Goal: Navigation & Orientation: Find specific page/section

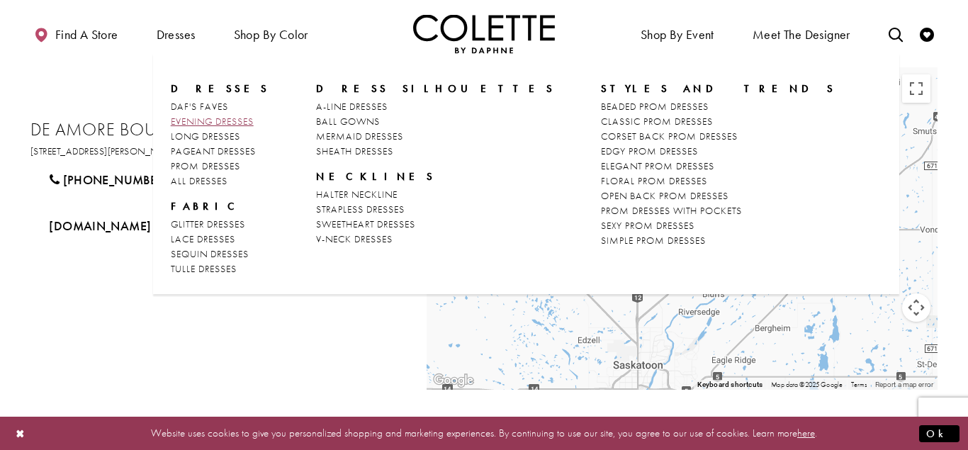
click at [193, 118] on span "EVENING DRESSES" at bounding box center [212, 121] width 83 height 13
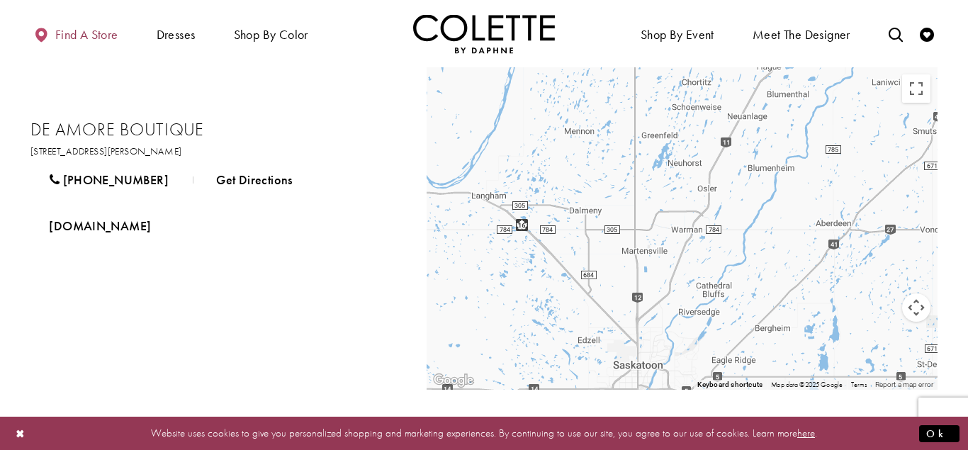
click at [84, 33] on span "Find a store" at bounding box center [86, 35] width 63 height 14
